Goal: Task Accomplishment & Management: Complete application form

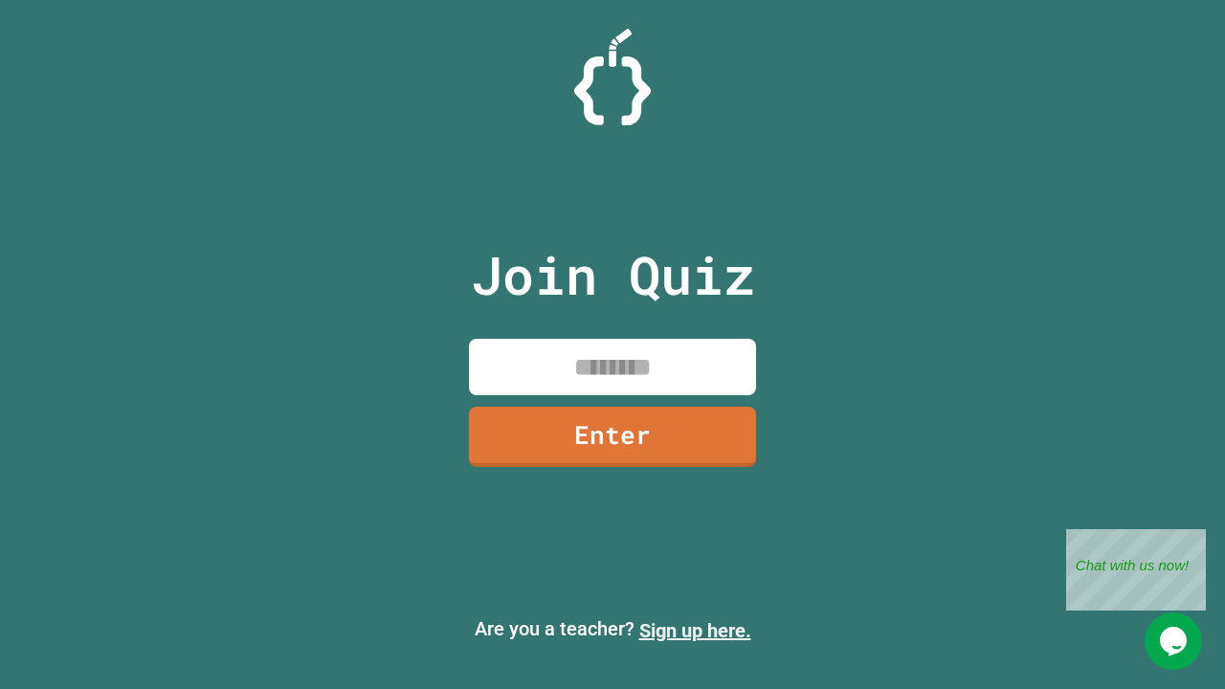
click at [695, 631] on link "Sign up here." at bounding box center [695, 630] width 112 height 23
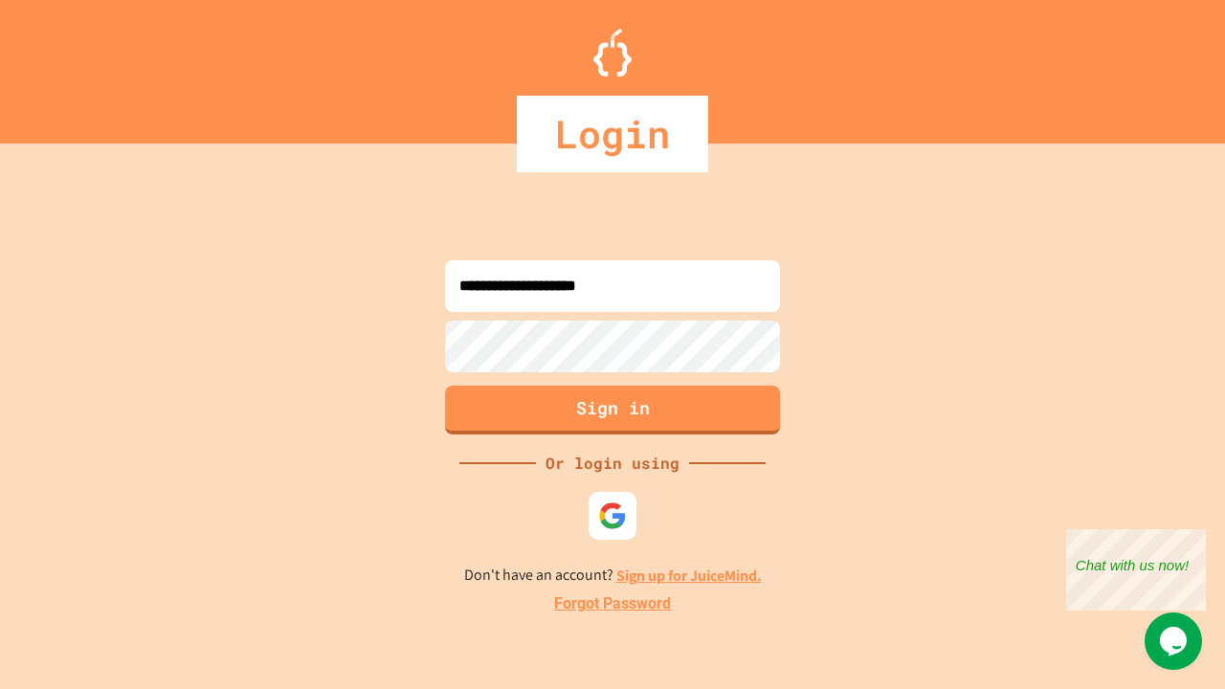
type input "**********"
